Goal: Find specific page/section: Find specific page/section

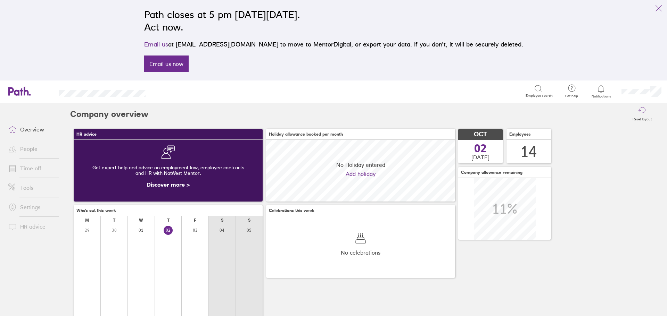
scroll to position [62, 189]
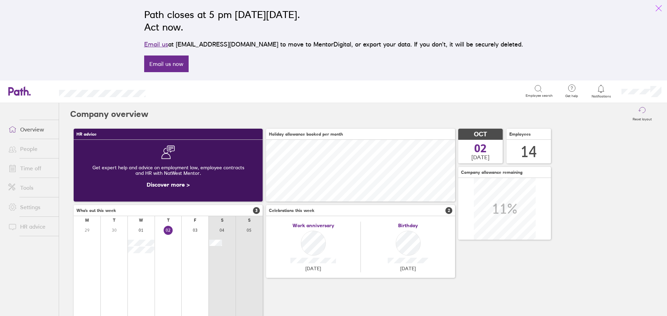
click at [655, 10] on icon "link" at bounding box center [658, 8] width 8 height 8
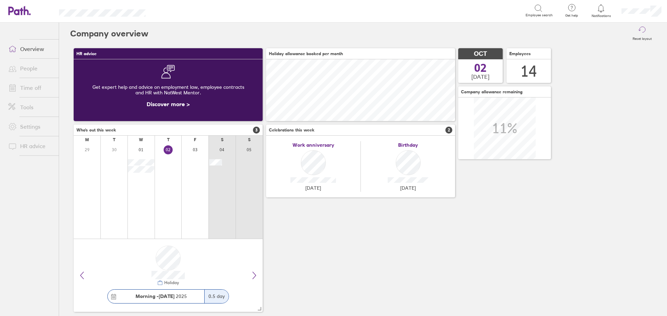
click at [32, 70] on link "People" at bounding box center [31, 68] width 56 height 14
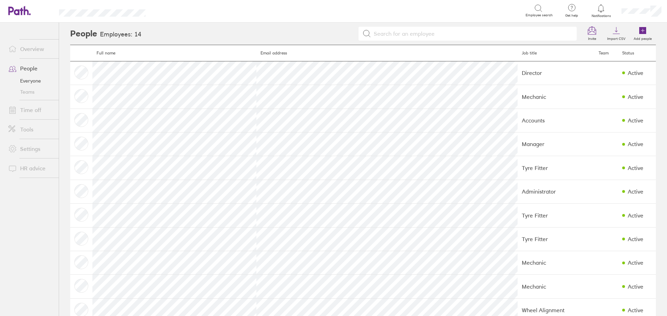
click at [34, 111] on link "Time off" at bounding box center [31, 110] width 56 height 14
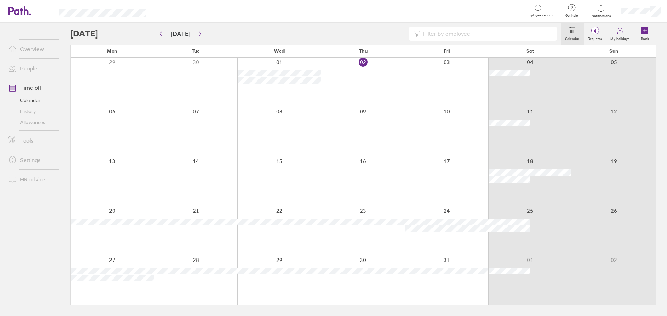
click at [601, 11] on icon at bounding box center [601, 8] width 6 height 8
